Goal: Information Seeking & Learning: Learn about a topic

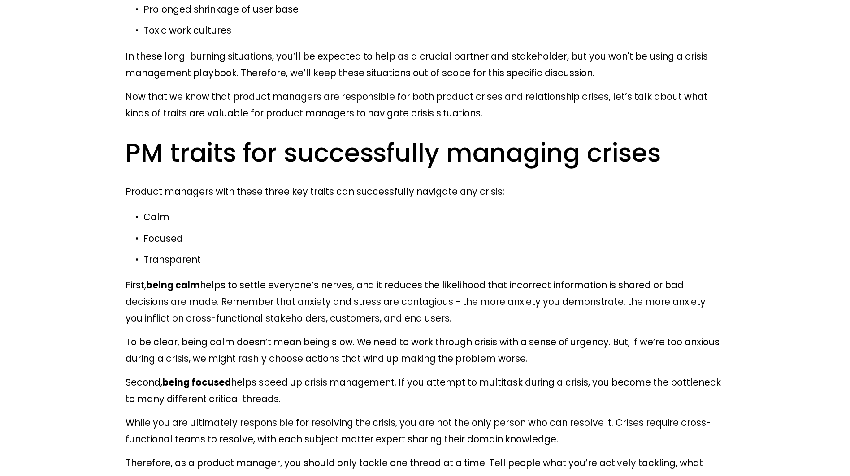
scroll to position [1403, 0]
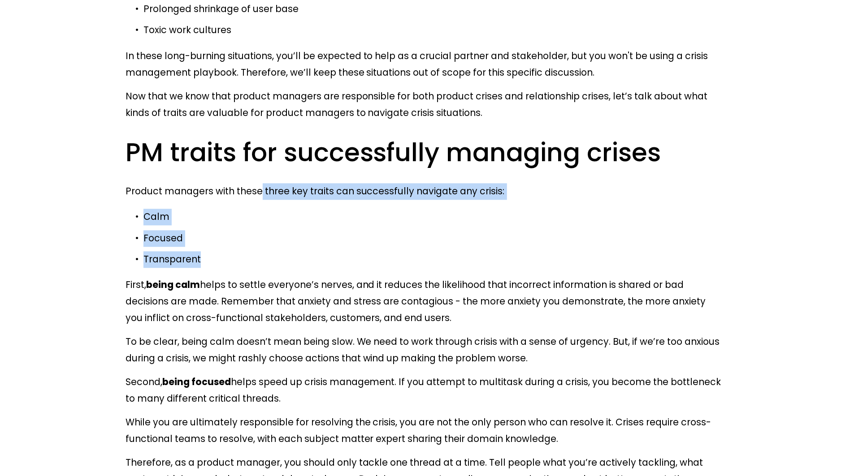
drag, startPoint x: 262, startPoint y: 187, endPoint x: 389, endPoint y: 260, distance: 146.7
click at [389, 260] on p "Transparent" at bounding box center [433, 259] width 581 height 17
drag, startPoint x: 389, startPoint y: 260, endPoint x: 127, endPoint y: 184, distance: 272.4
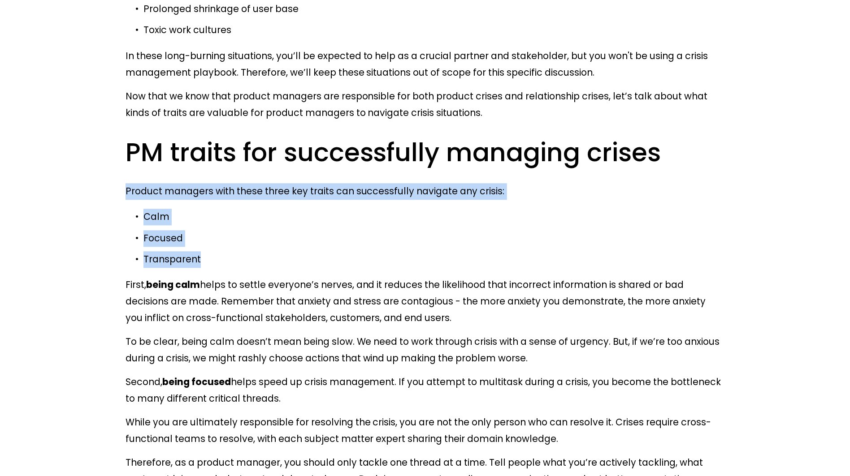
click at [127, 184] on p "Product managers with these three key traits can successfully navigate any cris…" at bounding box center [424, 191] width 599 height 17
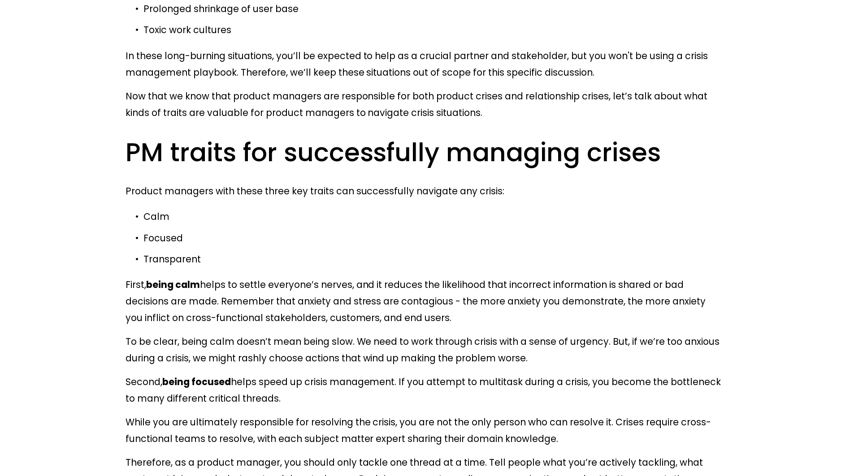
scroll to position [1538, 0]
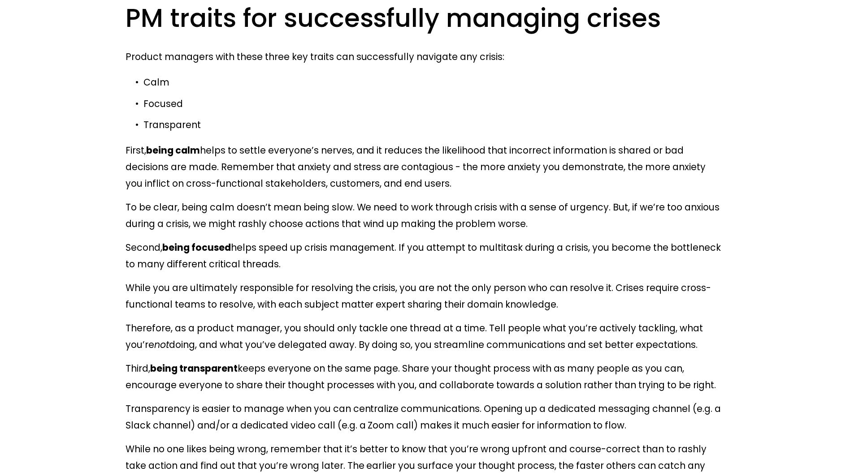
click at [213, 142] on p "First, being calm helps to settle everyone’s nerves, and it reduces the likelih…" at bounding box center [424, 167] width 599 height 50
drag, startPoint x: 213, startPoint y: 142, endPoint x: 494, endPoint y: 185, distance: 283.8
click at [494, 185] on p "First, being calm helps to settle everyone’s nerves, and it reduces the likelih…" at bounding box center [424, 167] width 599 height 50
drag, startPoint x: 494, startPoint y: 185, endPoint x: 316, endPoint y: 139, distance: 183.5
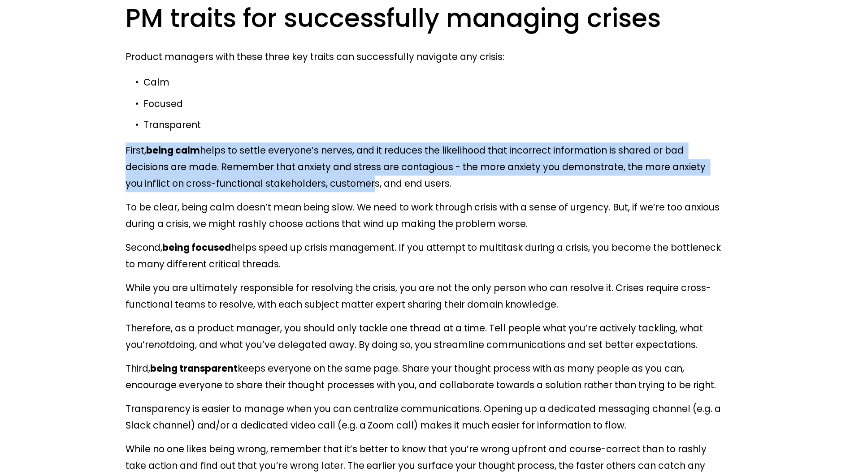
drag, startPoint x: 125, startPoint y: 156, endPoint x: 348, endPoint y: 183, distance: 223.9
click at [348, 183] on p "First, being calm helps to settle everyone’s nerves, and it reduces the likelih…" at bounding box center [424, 167] width 599 height 50
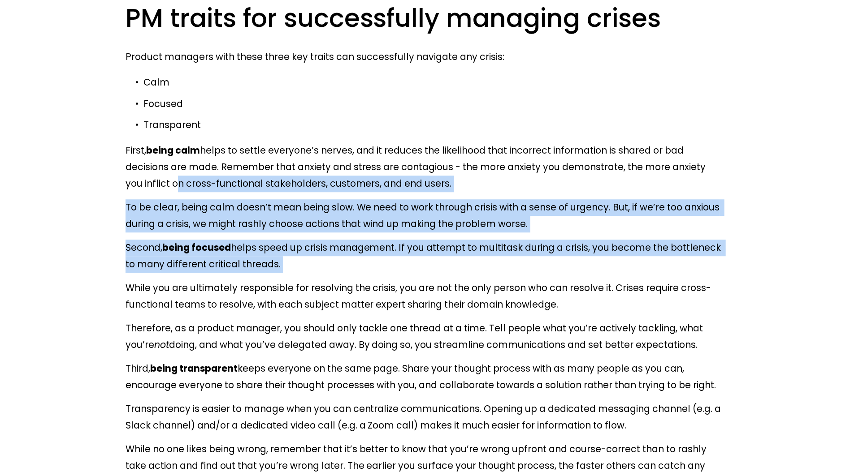
drag, startPoint x: 151, startPoint y: 185, endPoint x: 320, endPoint y: 279, distance: 193.5
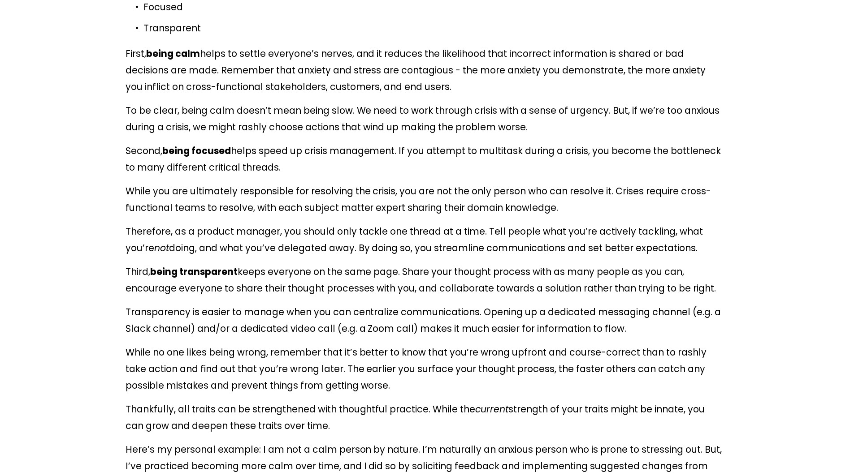
scroll to position [1635, 0]
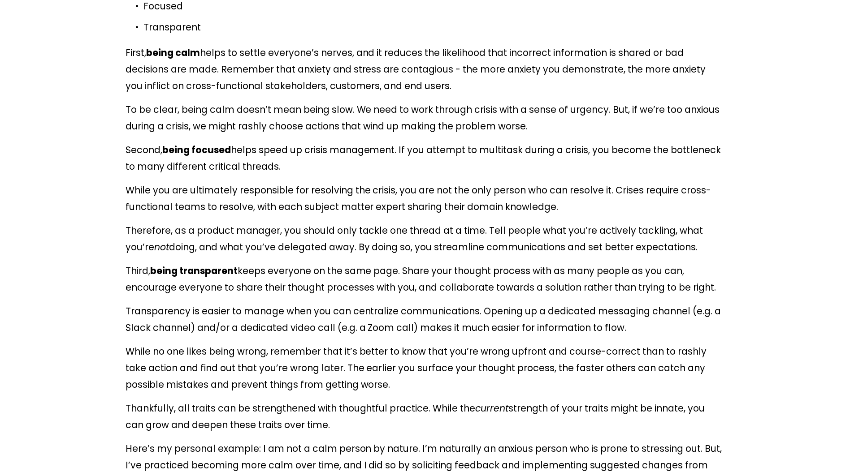
drag, startPoint x: 307, startPoint y: 165, endPoint x: 153, endPoint y: 62, distance: 185.8
click at [153, 62] on p "First, being calm helps to settle everyone’s nerves, and it reduces the likelih…" at bounding box center [424, 70] width 599 height 50
drag, startPoint x: 462, startPoint y: 168, endPoint x: 241, endPoint y: 95, distance: 232.4
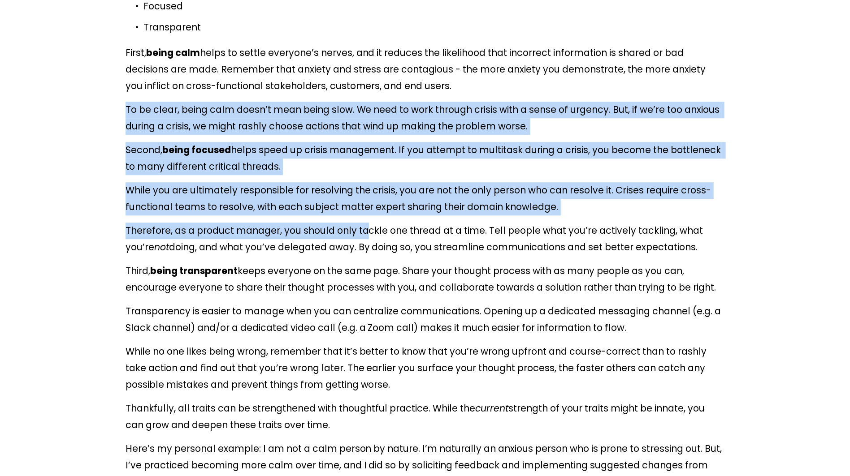
drag, startPoint x: 220, startPoint y: 95, endPoint x: 364, endPoint y: 224, distance: 192.3
click at [364, 224] on p "Therefore, as a product manager, you should only tackle one thread at a time. T…" at bounding box center [424, 239] width 599 height 33
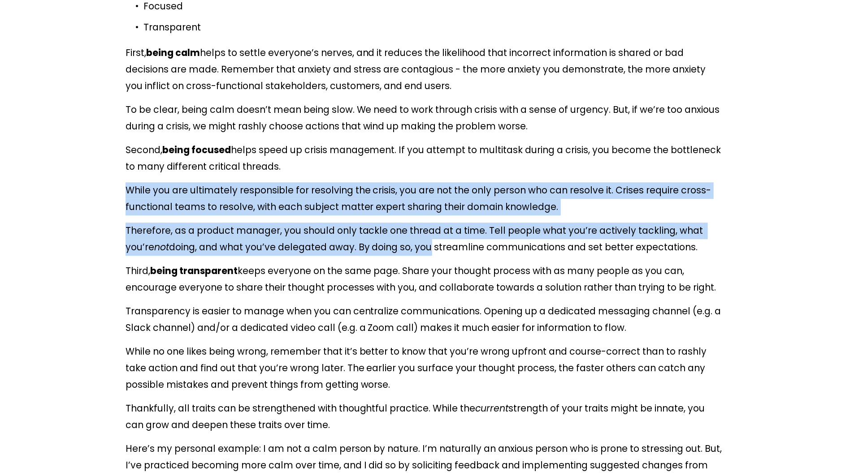
drag, startPoint x: 177, startPoint y: 177, endPoint x: 433, endPoint y: 254, distance: 267.8
click at [433, 254] on p "Therefore, as a product manager, you should only tackle one thread at a time. T…" at bounding box center [424, 239] width 599 height 33
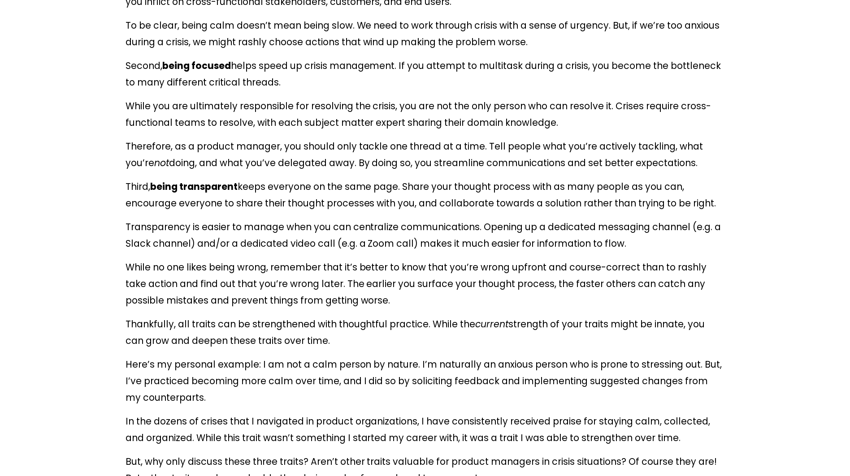
scroll to position [1720, 0]
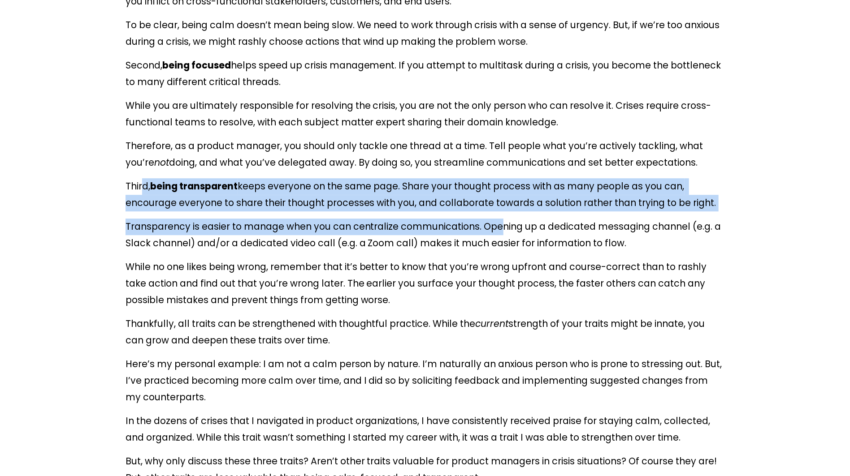
drag, startPoint x: 143, startPoint y: 188, endPoint x: 500, endPoint y: 230, distance: 359.5
click at [500, 230] on p "Transparency is easier to manage when you can centralize communications. Openin…" at bounding box center [424, 235] width 599 height 33
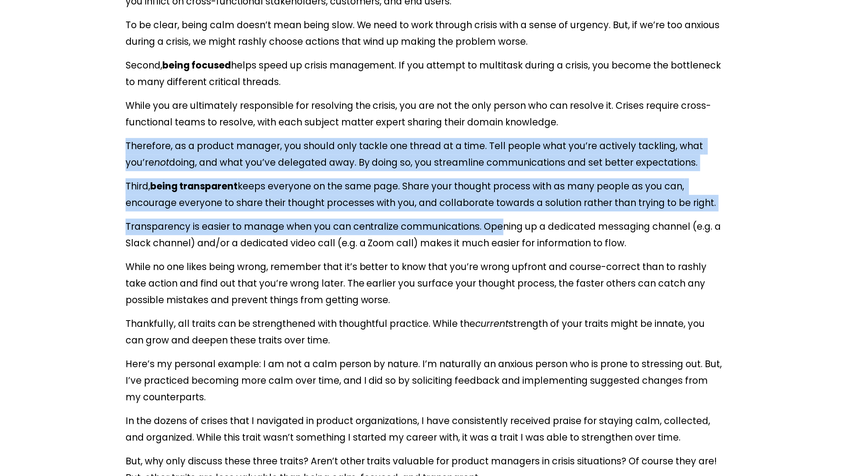
drag, startPoint x: 500, startPoint y: 230, endPoint x: 173, endPoint y: 134, distance: 340.9
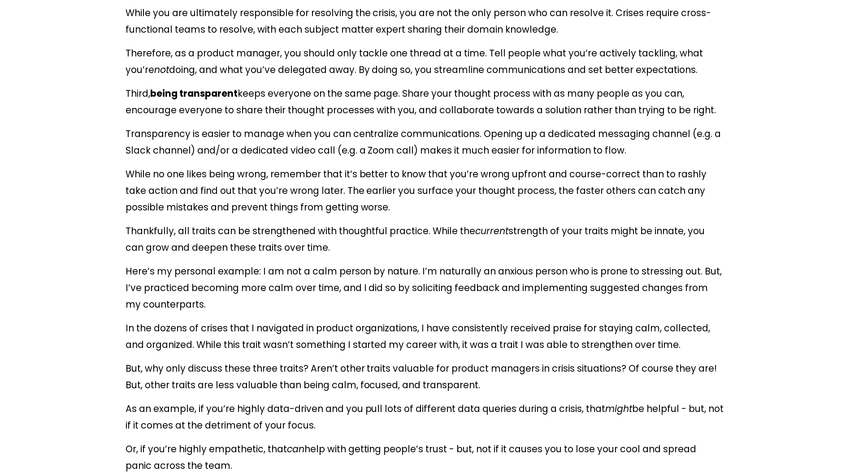
scroll to position [1813, 0]
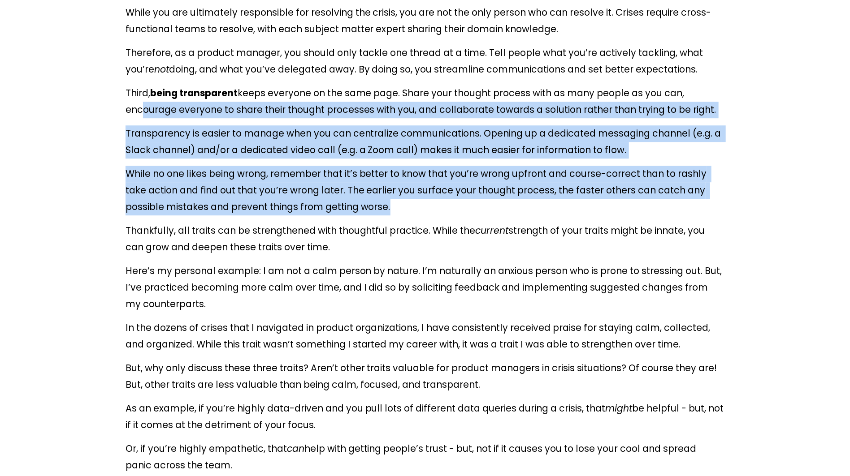
drag, startPoint x: 136, startPoint y: 116, endPoint x: 482, endPoint y: 213, distance: 358.6
click at [482, 213] on p "While no one likes being wrong, remember that it’s better to know that you’re w…" at bounding box center [424, 191] width 599 height 50
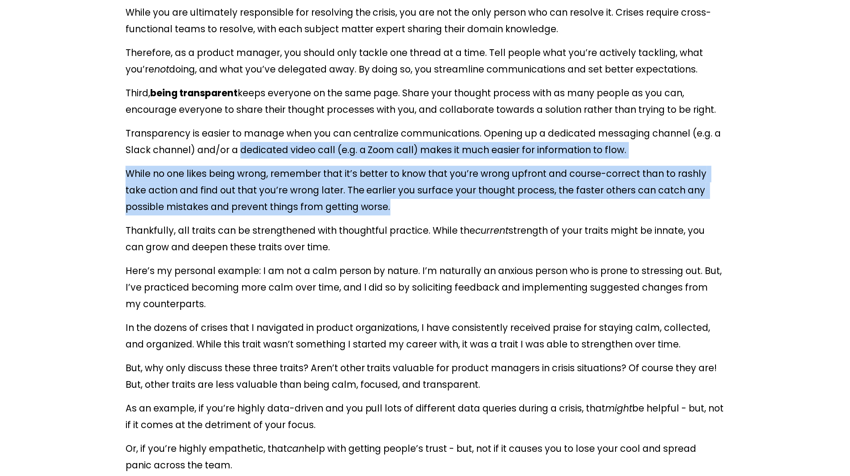
drag, startPoint x: 482, startPoint y: 213, endPoint x: 241, endPoint y: 144, distance: 250.6
click at [241, 144] on p "Transparency is easier to manage when you can centralize communications. Openin…" at bounding box center [424, 141] width 599 height 33
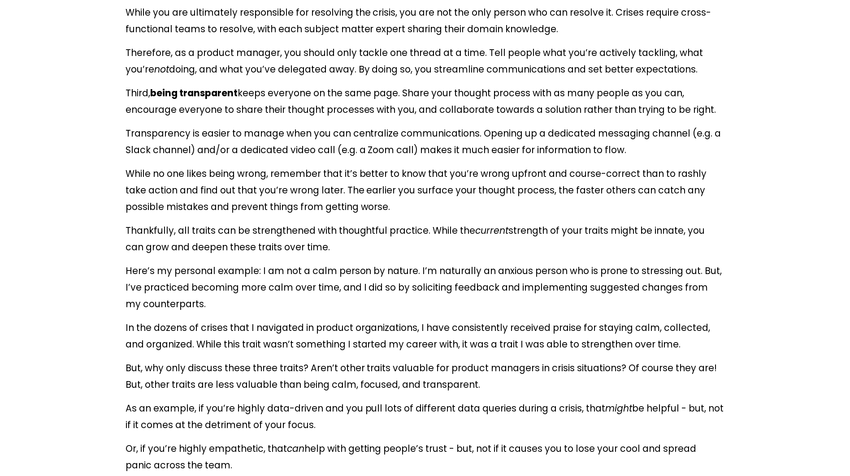
scroll to position [1884, 0]
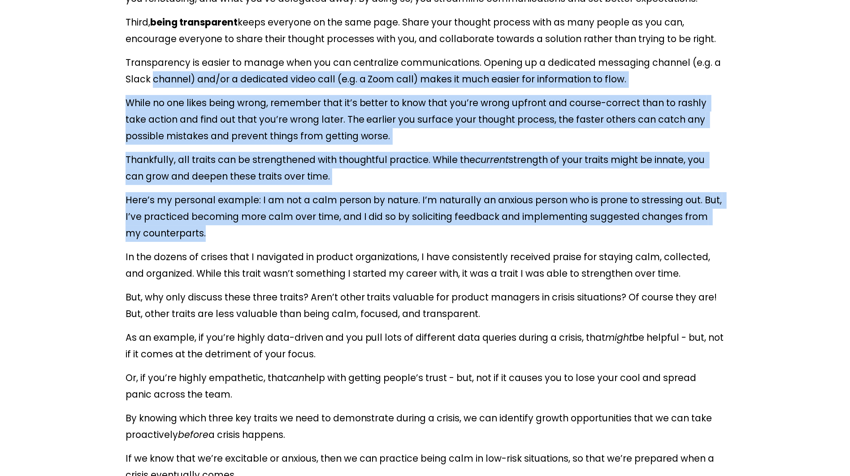
drag, startPoint x: 152, startPoint y: 77, endPoint x: 402, endPoint y: 241, distance: 298.4
click at [402, 241] on p "Here’s my personal example: I am not a calm person by nature. I’m naturally an …" at bounding box center [424, 217] width 599 height 50
drag, startPoint x: 402, startPoint y: 241, endPoint x: 158, endPoint y: 87, distance: 288.5
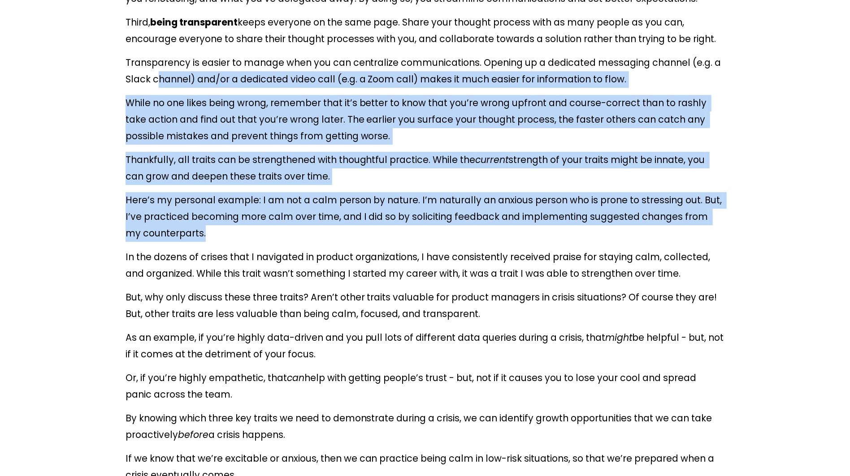
click at [158, 87] on p "Transparency is easier to manage when you can centralize communications. Openin…" at bounding box center [424, 71] width 599 height 33
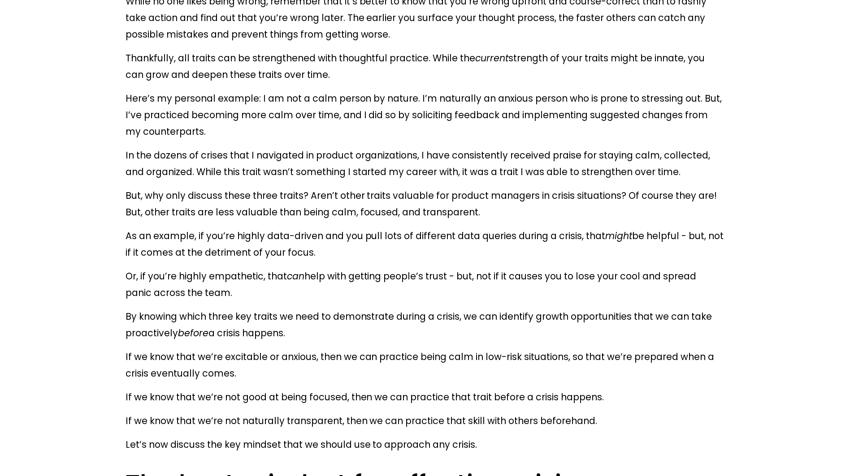
scroll to position [1986, 0]
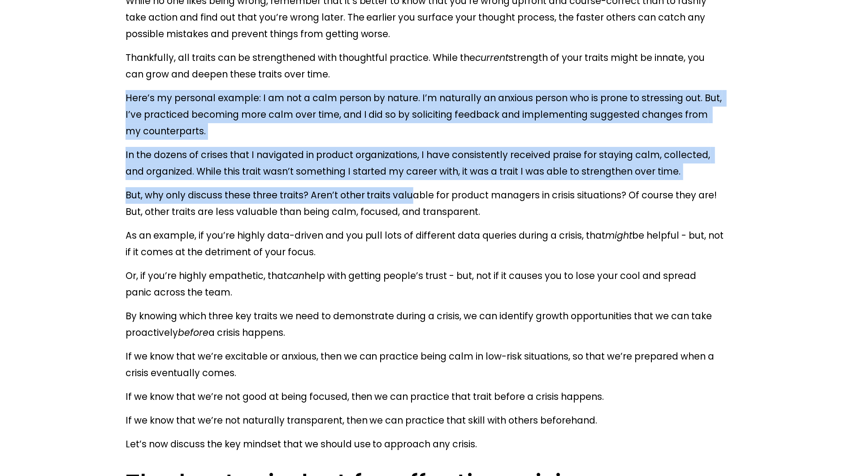
drag, startPoint x: 105, startPoint y: 97, endPoint x: 409, endPoint y: 199, distance: 320.6
click at [409, 199] on p "But, why only discuss these three traits? Aren’t other traits valuable for prod…" at bounding box center [424, 203] width 599 height 33
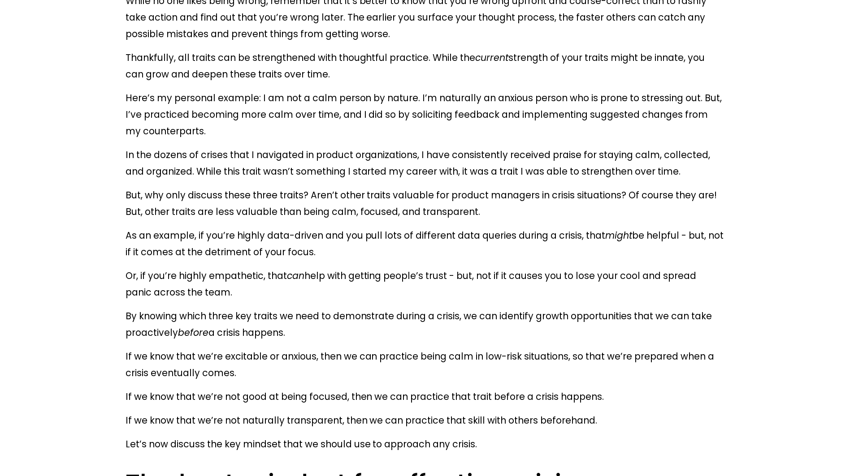
scroll to position [2068, 0]
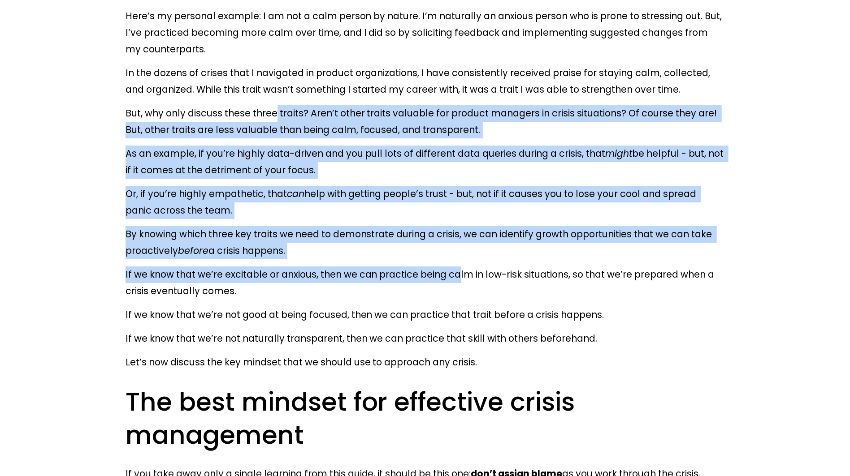
drag, startPoint x: 276, startPoint y: 112, endPoint x: 460, endPoint y: 276, distance: 246.6
click at [460, 276] on p "If we know that we’re excitable or anxious, then we can practice being calm in …" at bounding box center [424, 283] width 599 height 33
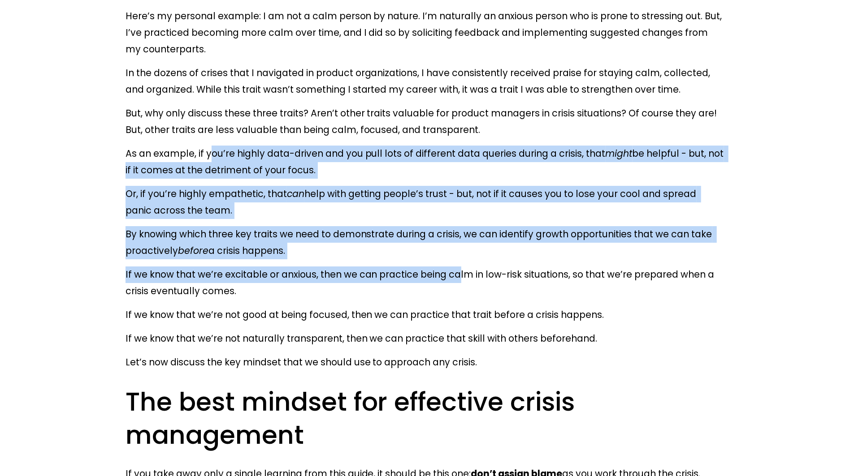
drag, startPoint x: 460, startPoint y: 276, endPoint x: 210, endPoint y: 152, distance: 279.1
click at [210, 152] on p "As an example, if you’re highly data-driven and you pull lots of different data…" at bounding box center [424, 162] width 599 height 33
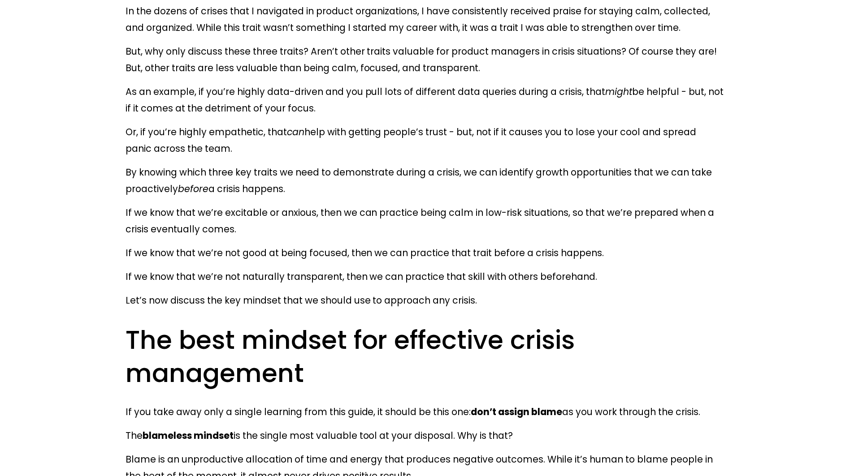
scroll to position [2132, 0]
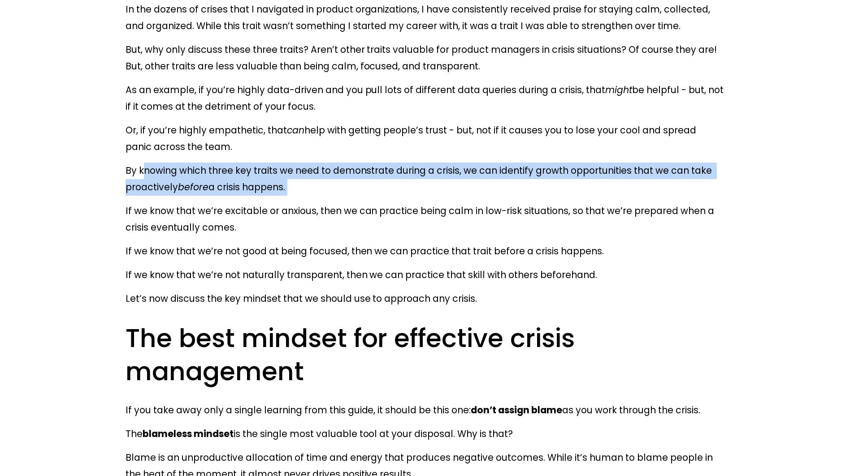
drag, startPoint x: 143, startPoint y: 173, endPoint x: 520, endPoint y: 203, distance: 377.5
click at [520, 203] on p "If we know that we’re excitable or anxious, then we can practice being calm in …" at bounding box center [424, 219] width 599 height 33
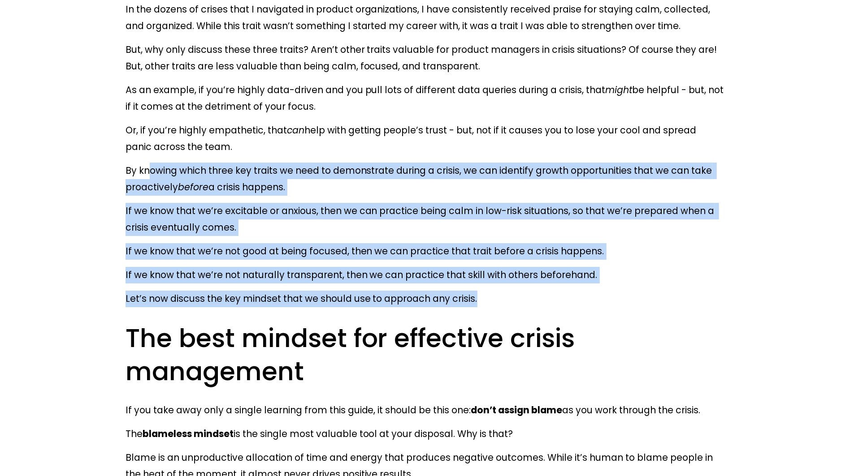
drag, startPoint x: 147, startPoint y: 168, endPoint x: 554, endPoint y: 299, distance: 427.8
click at [554, 299] on p "Let’s now discuss the key mindset that we should use to approach any crisis." at bounding box center [424, 299] width 599 height 17
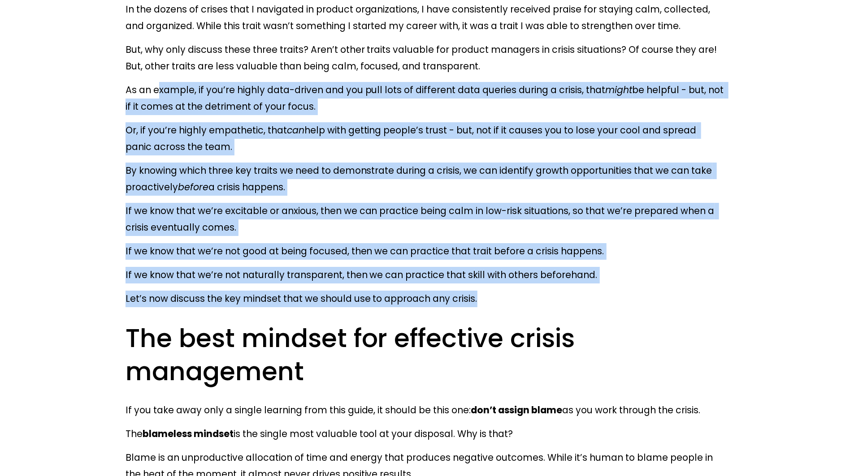
drag, startPoint x: 554, startPoint y: 299, endPoint x: 160, endPoint y: 87, distance: 448.0
click at [160, 87] on p "As an example, if you’re highly data-driven and you pull lots of different data…" at bounding box center [424, 98] width 599 height 33
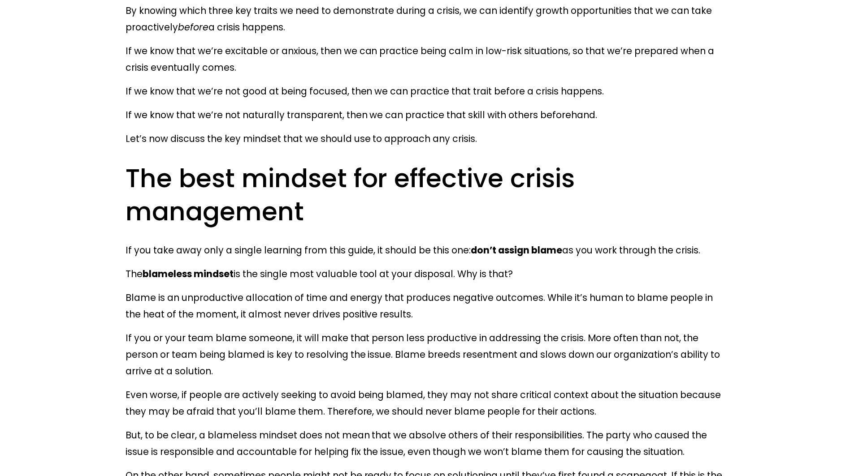
scroll to position [2296, 0]
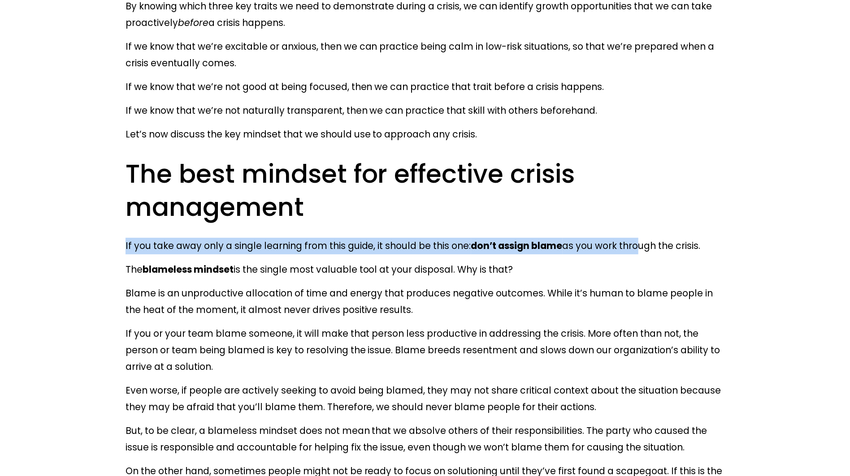
drag, startPoint x: 125, startPoint y: 244, endPoint x: 643, endPoint y: 245, distance: 518.4
click at [643, 245] on p "If you take away only a single learning from this guide, it should be this one:…" at bounding box center [424, 246] width 599 height 17
drag, startPoint x: 120, startPoint y: 263, endPoint x: 479, endPoint y: 308, distance: 362.6
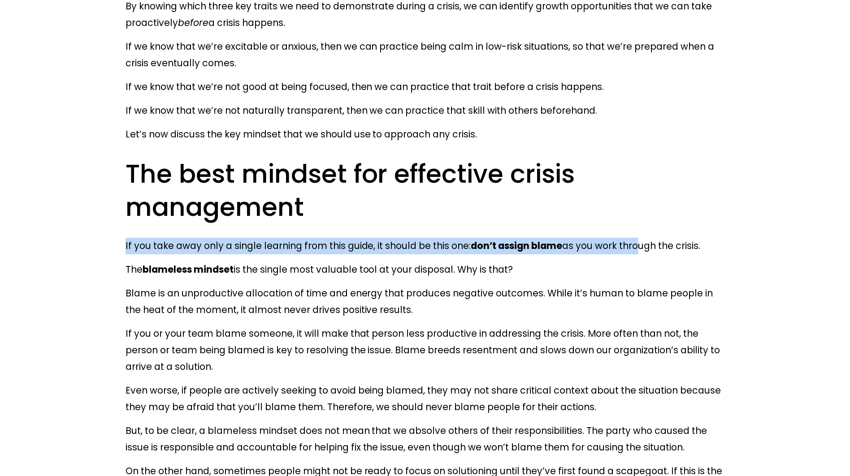
click at [479, 308] on p "Blame is an unproductive allocation of time and energy that produces negative o…" at bounding box center [424, 301] width 599 height 33
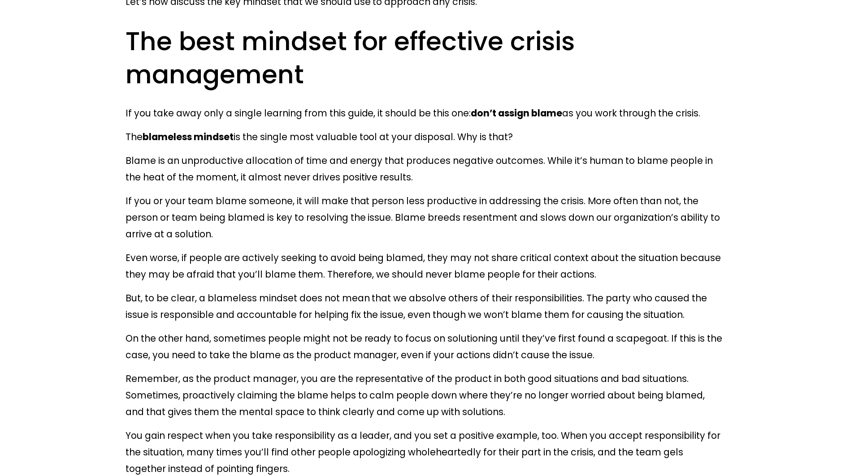
scroll to position [2451, 0]
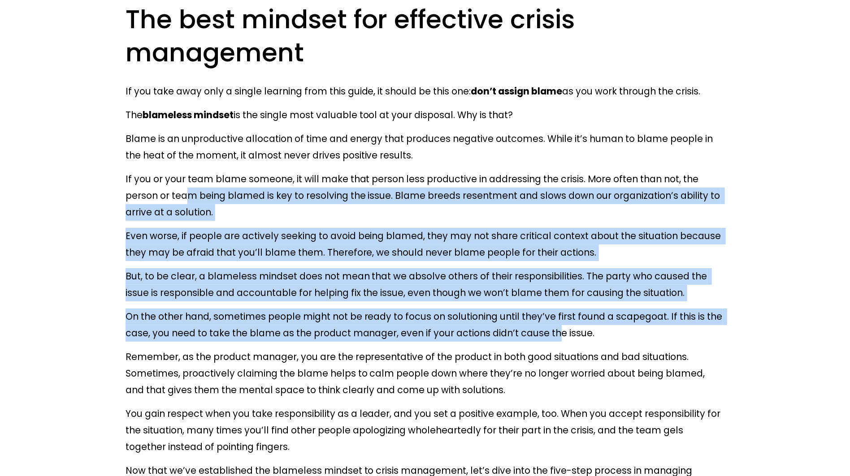
drag, startPoint x: 185, startPoint y: 188, endPoint x: 558, endPoint y: 323, distance: 397.4
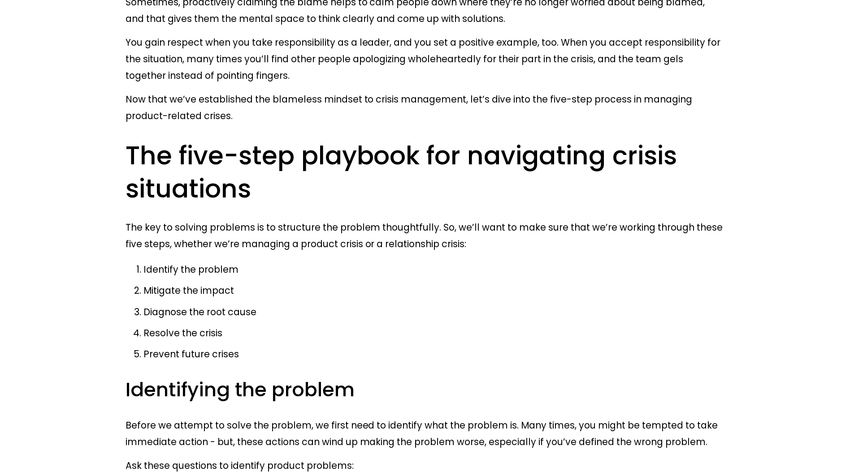
scroll to position [2887, 0]
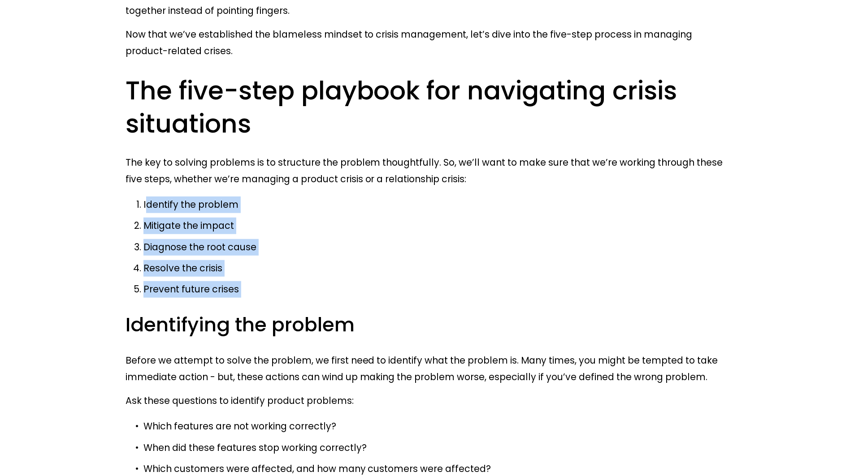
drag, startPoint x: 148, startPoint y: 208, endPoint x: 285, endPoint y: 308, distance: 169.0
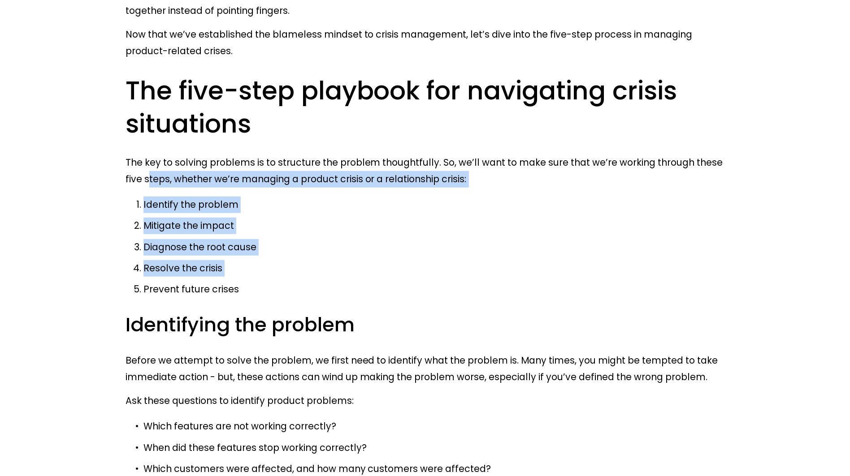
drag, startPoint x: 147, startPoint y: 186, endPoint x: 297, endPoint y: 277, distance: 175.4
click at [297, 277] on ol "Identify the problem Mitigate the impact Diagnose the root cause Resolve the cr…" at bounding box center [424, 247] width 599 height 101
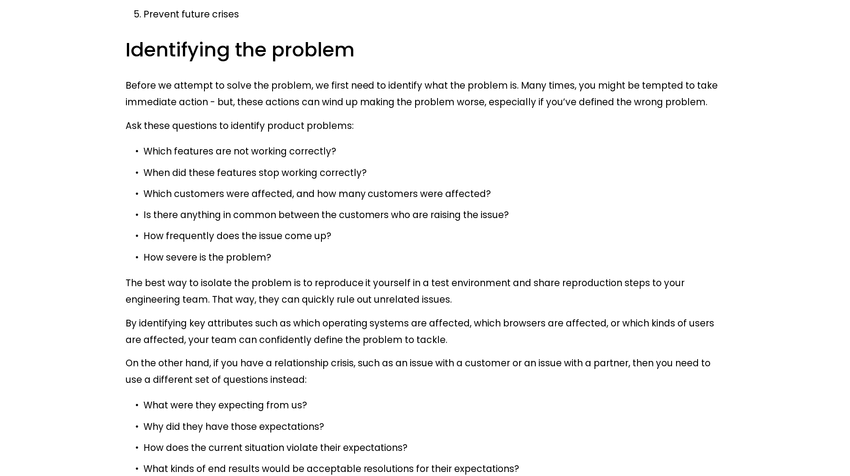
scroll to position [3151, 0]
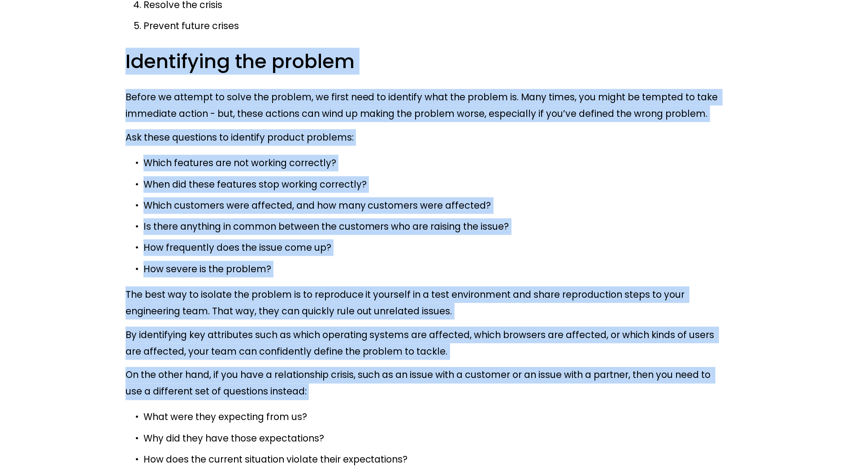
drag, startPoint x: 124, startPoint y: 65, endPoint x: 427, endPoint y: 406, distance: 456.8
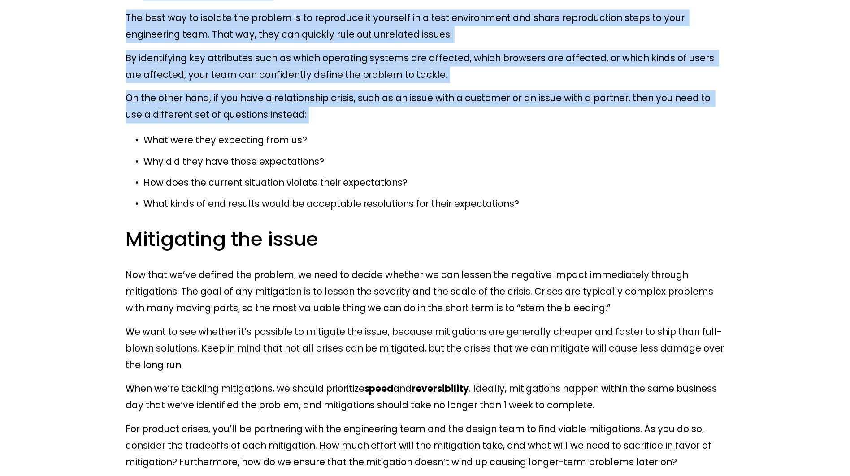
scroll to position [3642, 0]
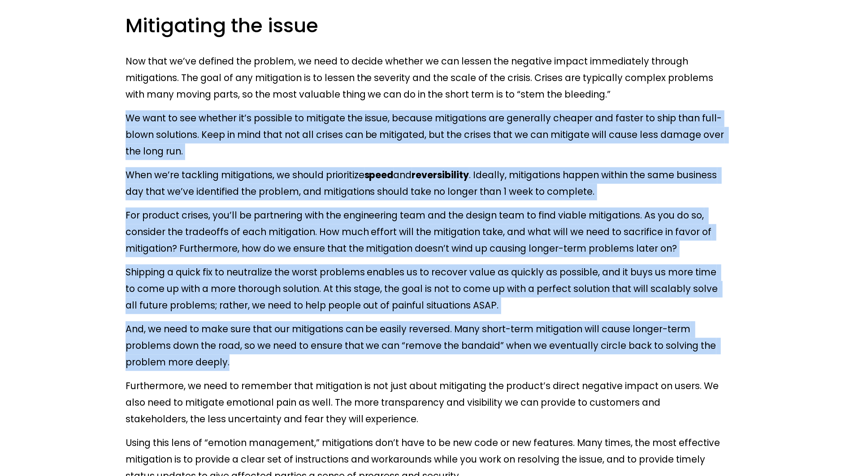
drag, startPoint x: 154, startPoint y: 108, endPoint x: 542, endPoint y: 367, distance: 466.9
click at [542, 367] on div "Product managers are responsible for both the success and the failure of their …" at bounding box center [424, 363] width 599 height 7025
click at [542, 367] on p "And, we need to make sure that our mitigations can be easily reversed. Many sho…" at bounding box center [424, 346] width 599 height 50
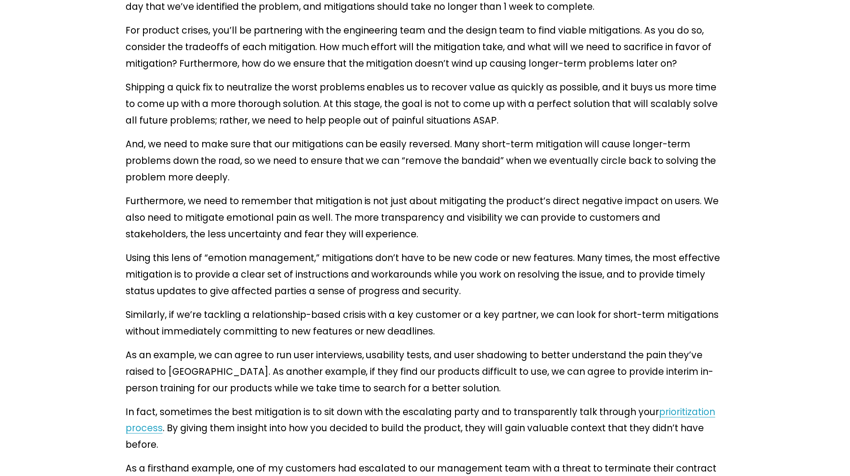
scroll to position [3828, 0]
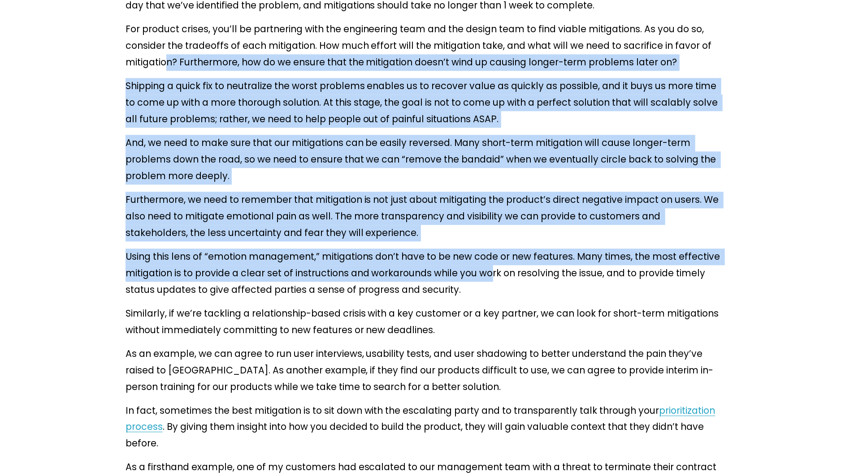
drag, startPoint x: 166, startPoint y: 65, endPoint x: 500, endPoint y: 285, distance: 400.2
click at [500, 285] on div "Product managers are responsible for both the success and the failure of their …" at bounding box center [424, 177] width 599 height 7025
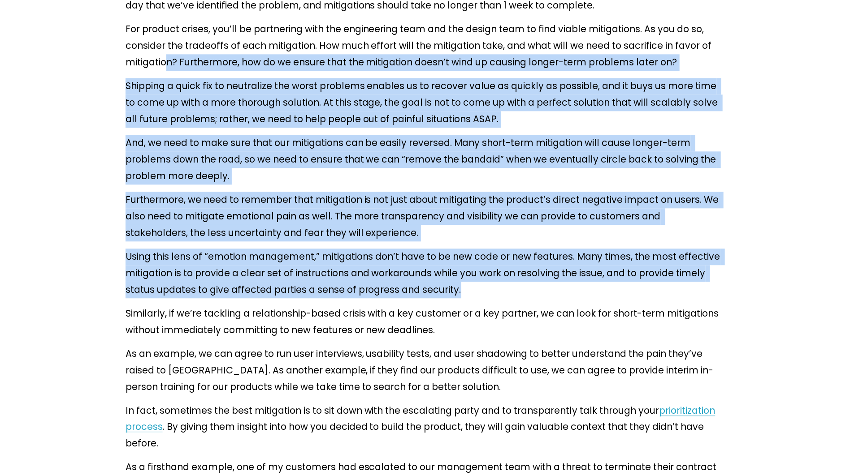
scroll to position [4125, 0]
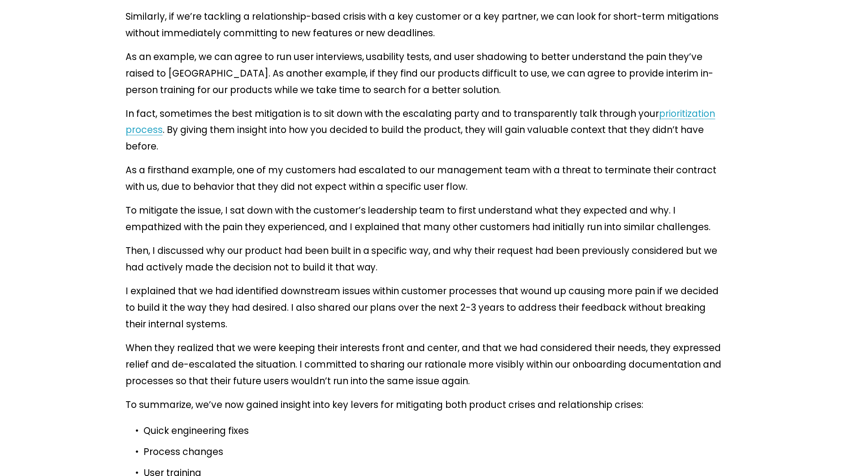
click at [371, 296] on p "I explained that we had identified downstream issues within customer processes …" at bounding box center [424, 308] width 599 height 50
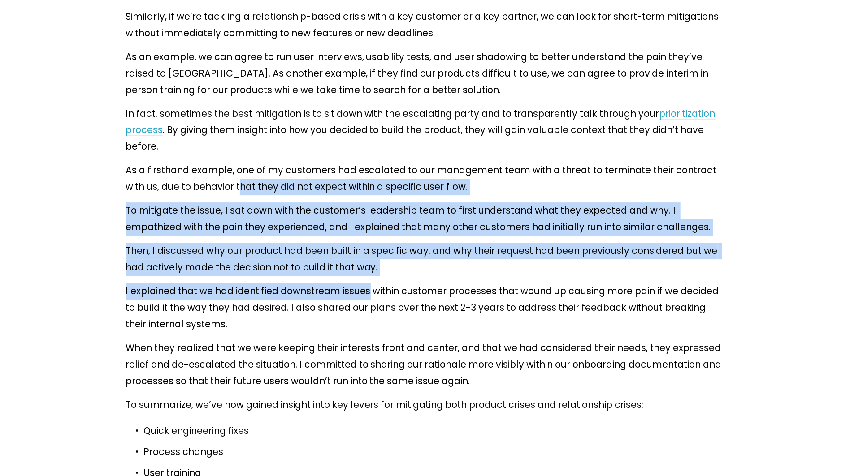
drag, startPoint x: 371, startPoint y: 296, endPoint x: 241, endPoint y: 188, distance: 169.6
click at [241, 188] on p "As a firsthand example, one of my customers had escalated to our management tea…" at bounding box center [424, 178] width 599 height 33
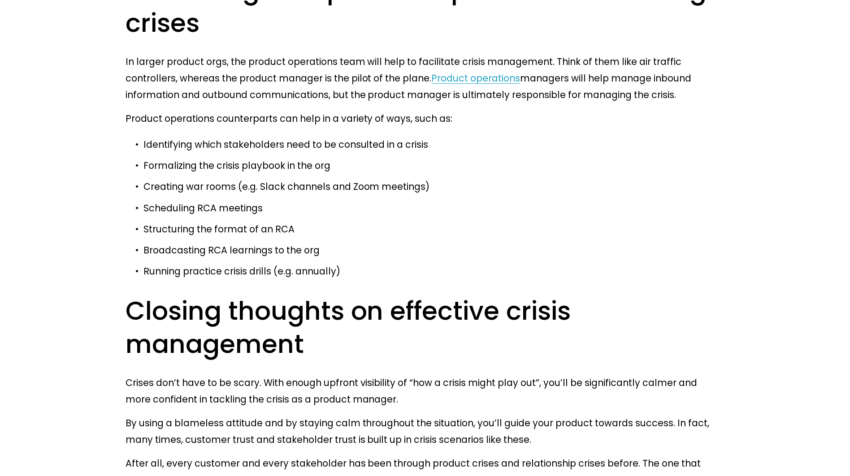
scroll to position [6891, 0]
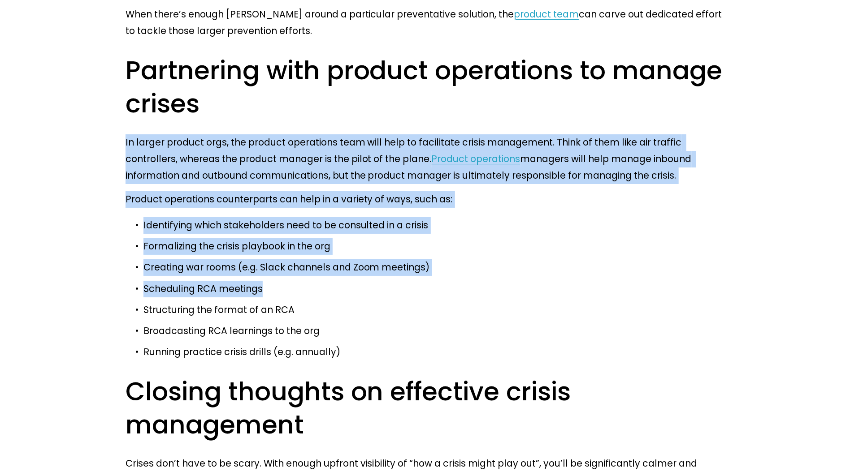
drag, startPoint x: 153, startPoint y: 134, endPoint x: 549, endPoint y: 289, distance: 425.8
click at [549, 289] on p "Scheduling RCA meetings" at bounding box center [433, 289] width 581 height 17
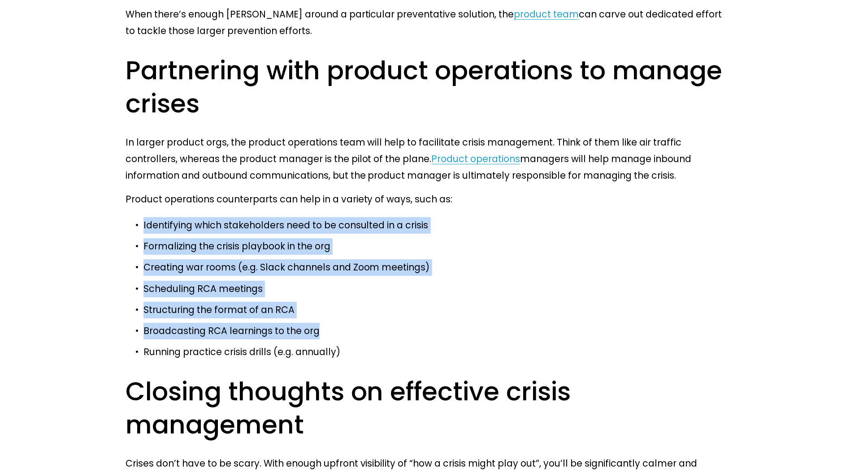
drag, startPoint x: 480, startPoint y: 339, endPoint x: 250, endPoint y: 211, distance: 262.8
drag, startPoint x: 185, startPoint y: 220, endPoint x: 455, endPoint y: 361, distance: 305.2
click at [455, 360] on ul "Identifying which stakeholders need to be consulted in a crisis Formalizing the…" at bounding box center [424, 288] width 599 height 143
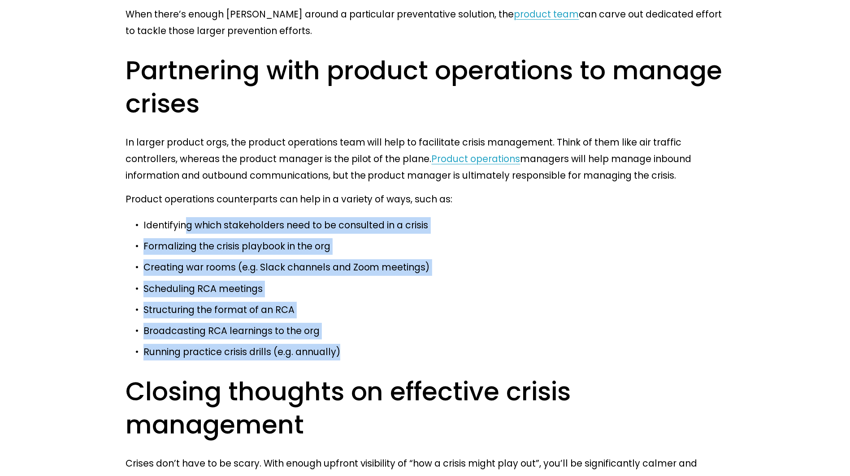
click at [455, 361] on p "Running practice crisis drills (e.g. annually)" at bounding box center [433, 352] width 581 height 17
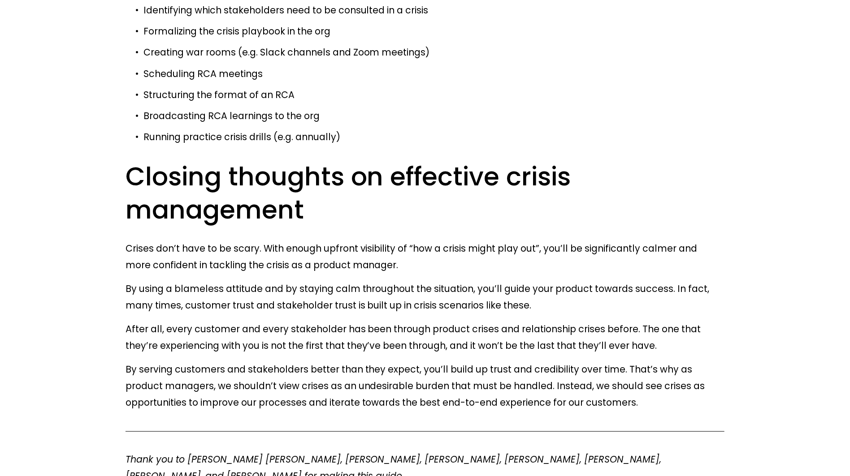
scroll to position [7232, 0]
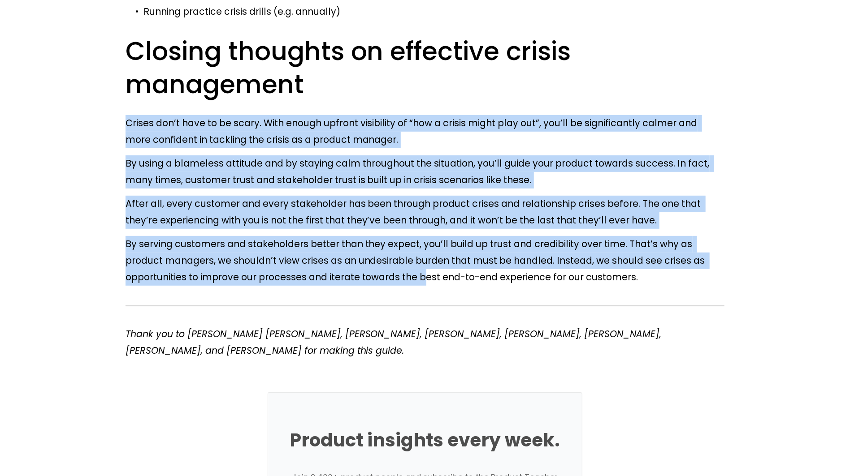
drag, startPoint x: 115, startPoint y: 104, endPoint x: 427, endPoint y: 280, distance: 357.7
click at [427, 280] on p "By serving customers and stakeholders better than they expect, you’ll build up …" at bounding box center [424, 261] width 599 height 50
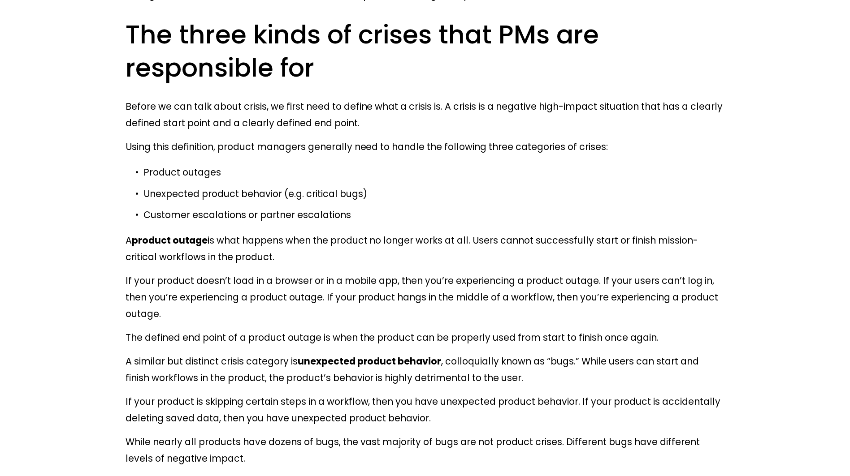
scroll to position [657, 0]
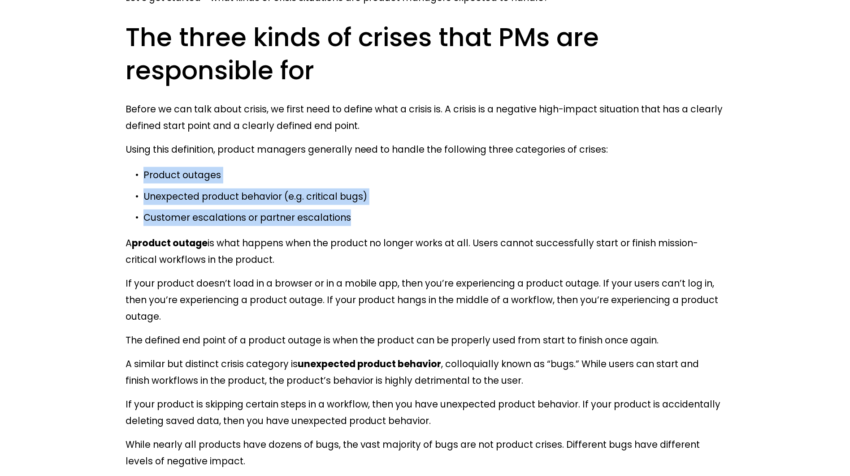
drag, startPoint x: 137, startPoint y: 170, endPoint x: 396, endPoint y: 221, distance: 263.4
click at [396, 221] on ul "Product outages Unexpected product behavior (e.g. critical bugs) Customer escal…" at bounding box center [424, 196] width 599 height 59
click at [396, 221] on p "Customer escalations or partner escalations" at bounding box center [433, 218] width 581 height 17
drag, startPoint x: 396, startPoint y: 221, endPoint x: 166, endPoint y: 163, distance: 237.0
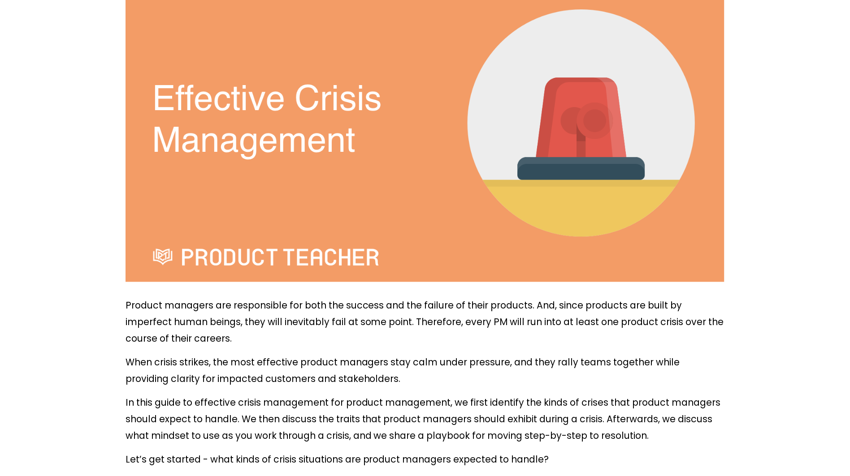
scroll to position [0, 0]
